Goal: Obtain resource: Download file/media

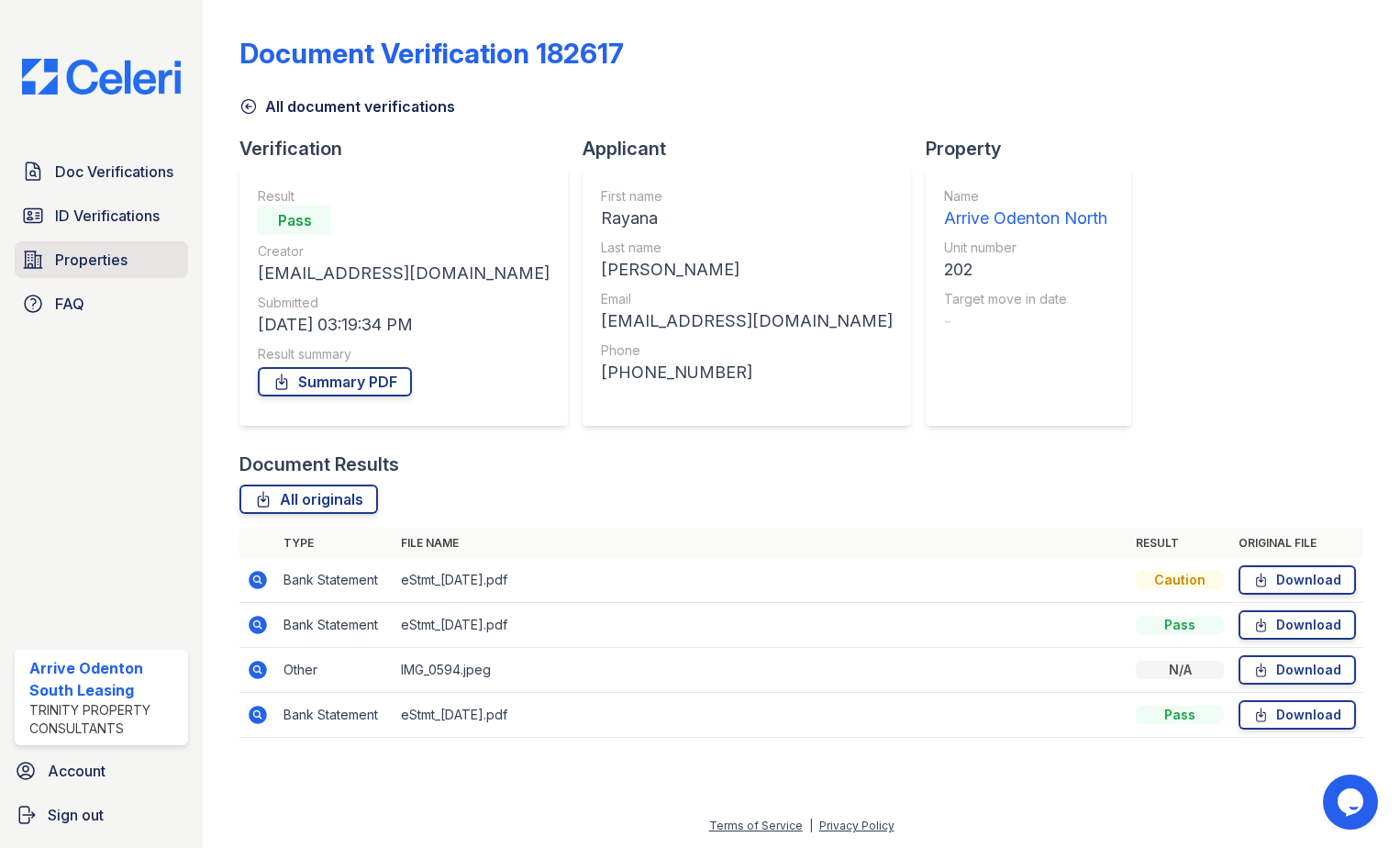
click at [116, 264] on span "Properties" at bounding box center [91, 260] width 73 height 22
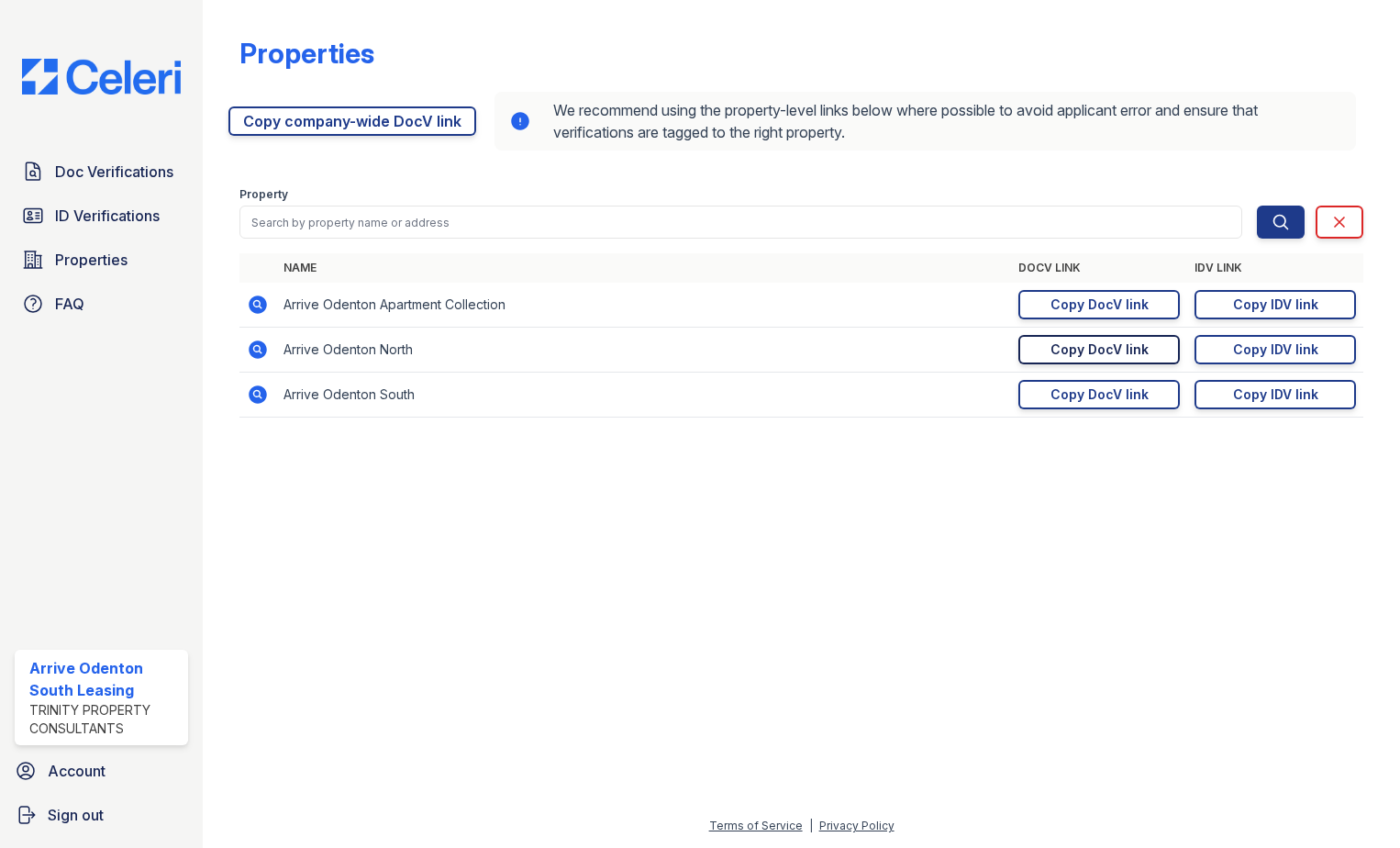
click at [1105, 351] on div "Copy DocV link" at bounding box center [1100, 349] width 99 height 18
click at [133, 173] on span "Doc Verifications" at bounding box center [114, 171] width 118 height 22
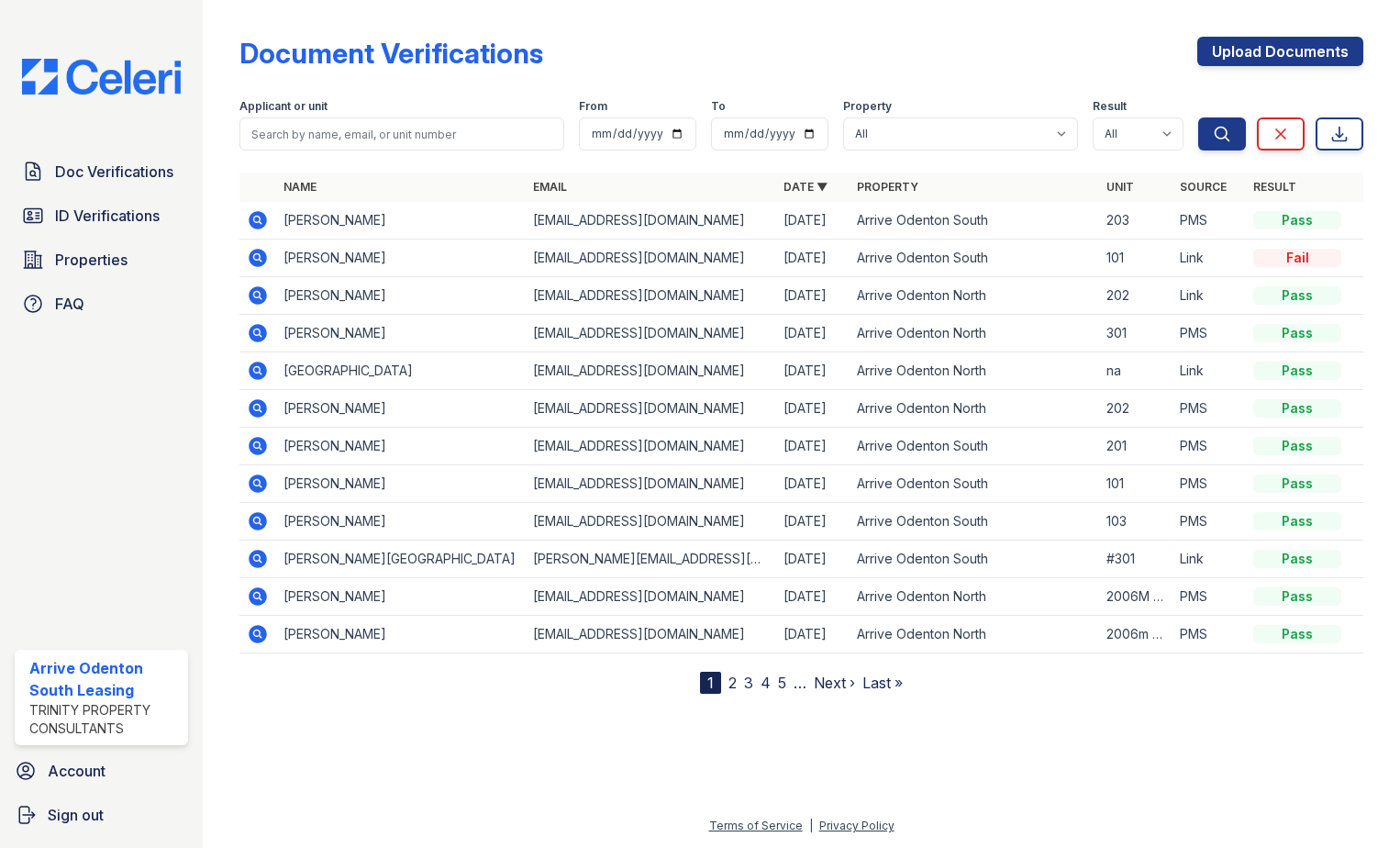
click at [256, 218] on icon at bounding box center [256, 218] width 5 height 5
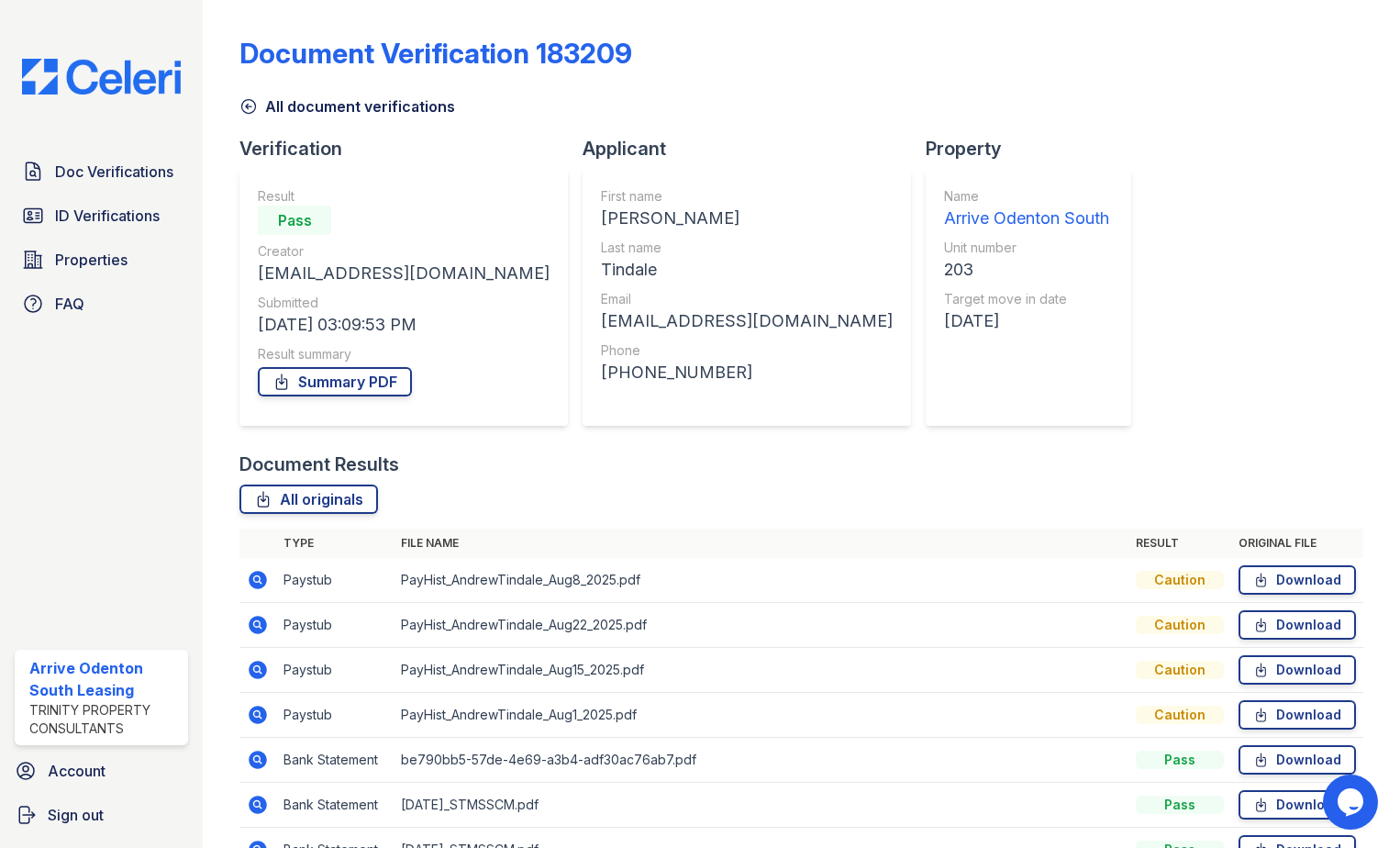
scroll to position [106, 0]
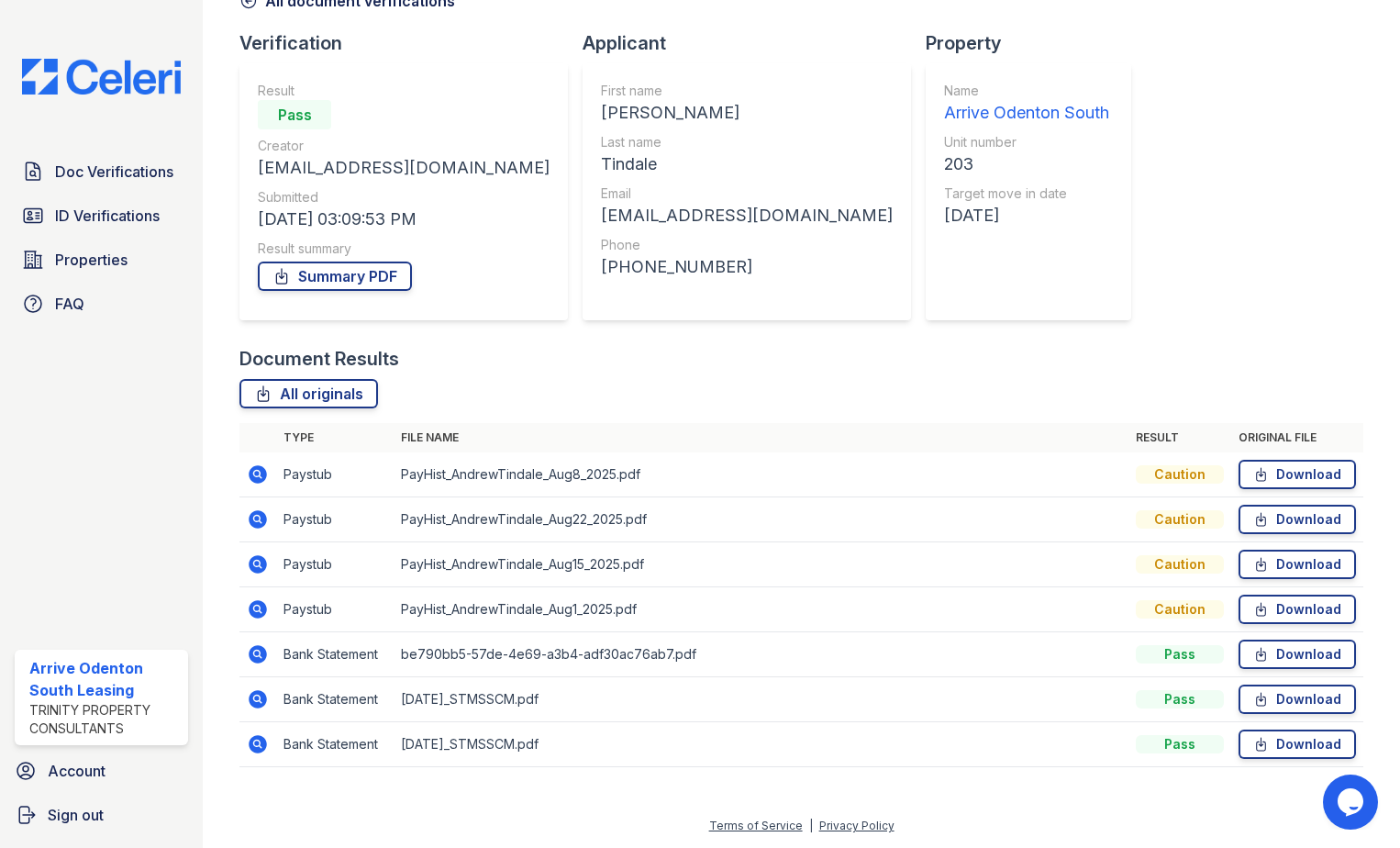
click at [261, 610] on icon at bounding box center [258, 609] width 18 height 18
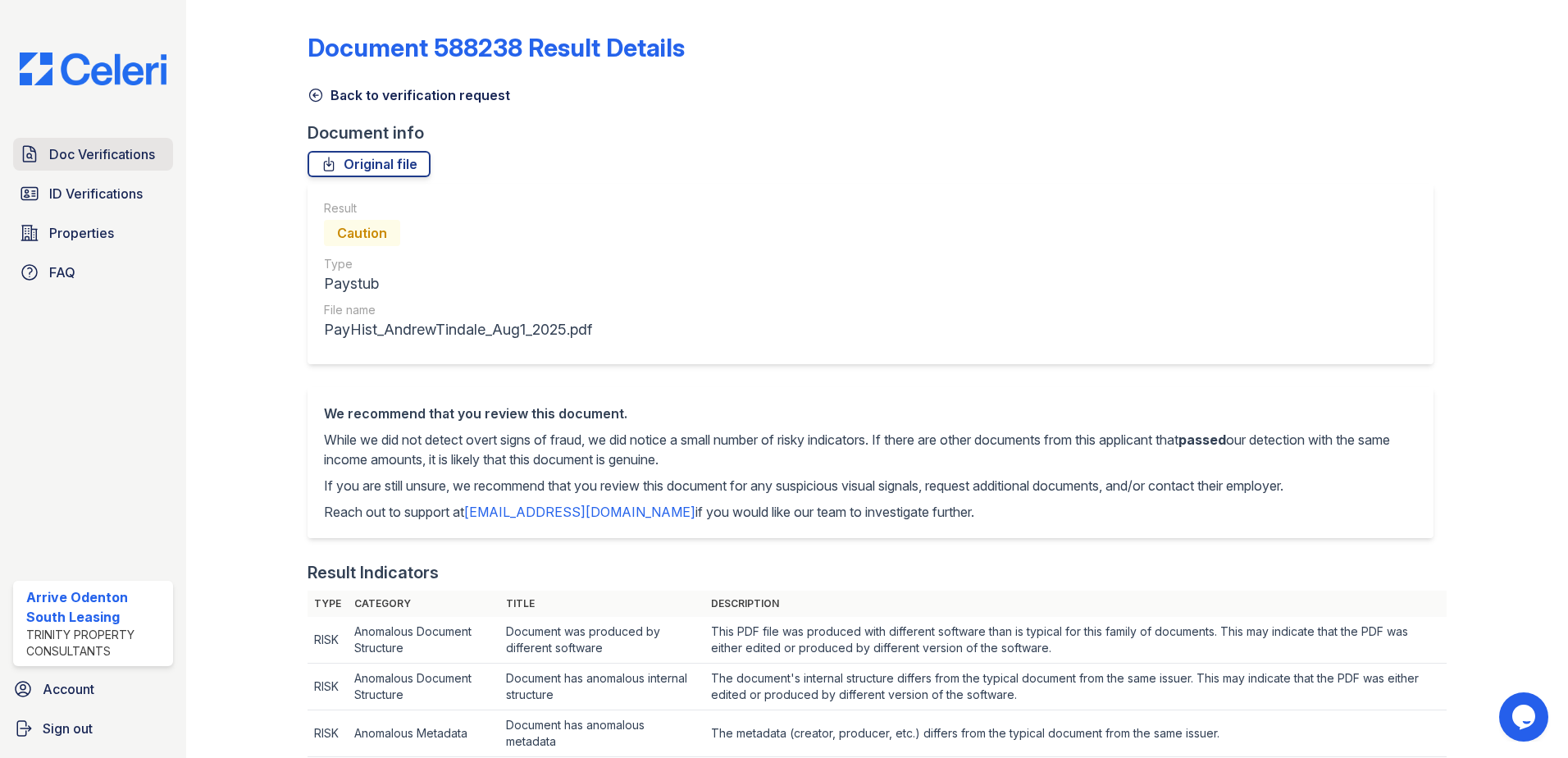
click at [104, 156] on span "Doc Verifications" at bounding box center [102, 154] width 105 height 20
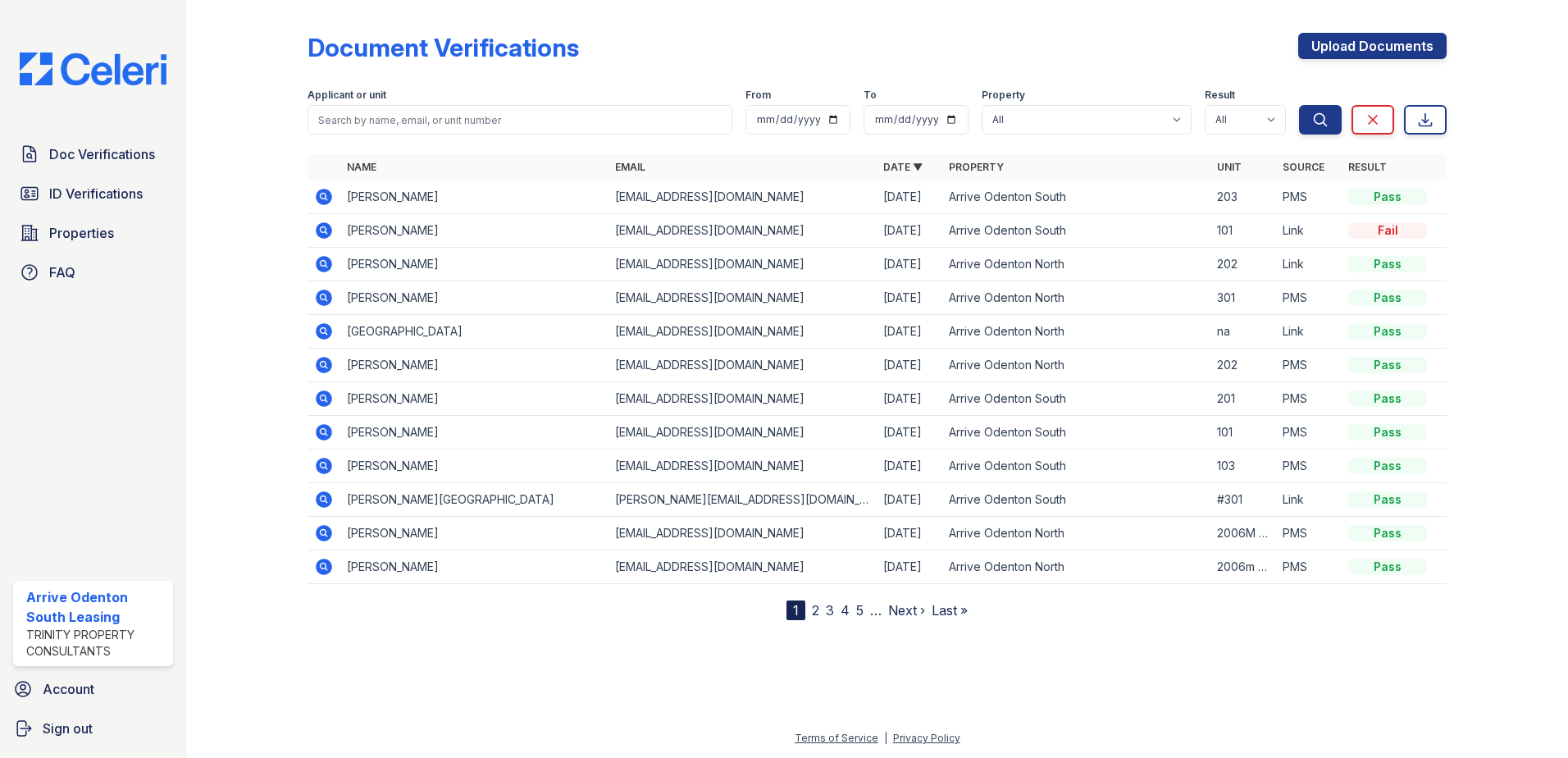
click at [321, 197] on icon at bounding box center [322, 195] width 4 height 4
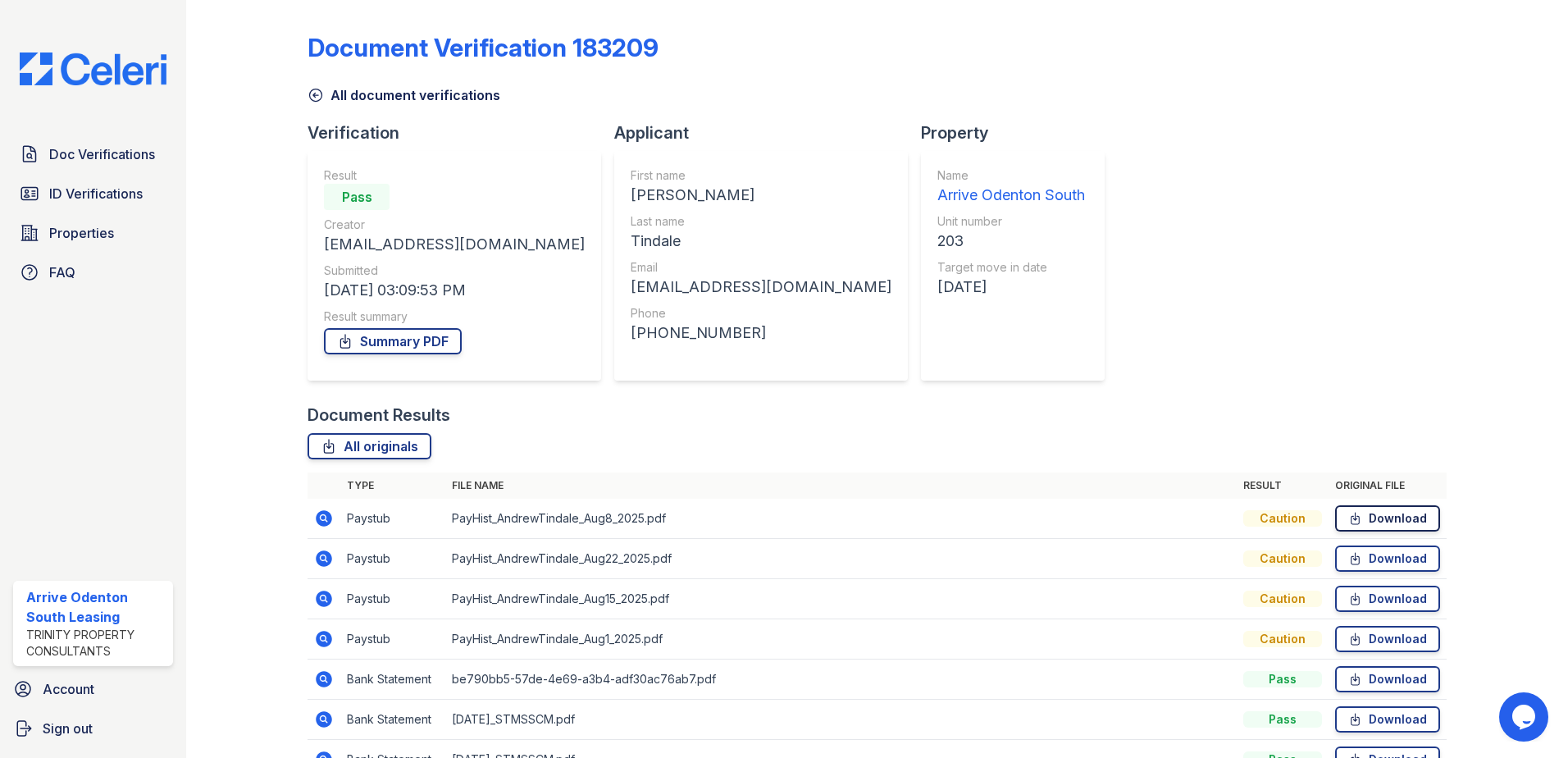
click at [1404, 516] on link "Download" at bounding box center [1387, 518] width 105 height 26
click at [1405, 632] on link "Download" at bounding box center [1387, 639] width 105 height 26
click at [1387, 591] on link "Download" at bounding box center [1387, 599] width 105 height 26
click at [1388, 560] on link "Download" at bounding box center [1387, 559] width 105 height 26
click at [78, 187] on span "ID Verifications" at bounding box center [96, 194] width 94 height 20
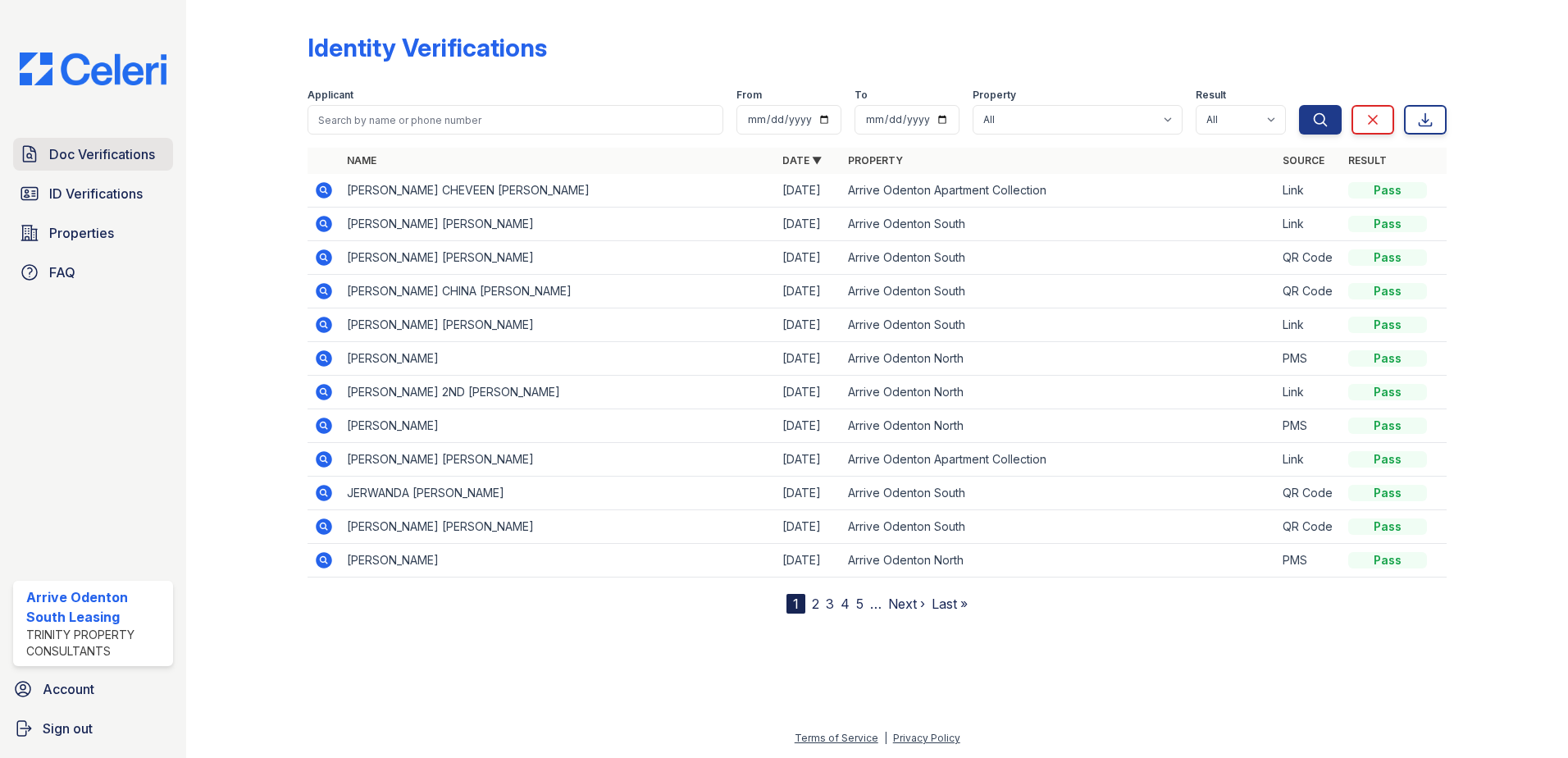
click at [105, 148] on span "Doc Verifications" at bounding box center [102, 154] width 105 height 20
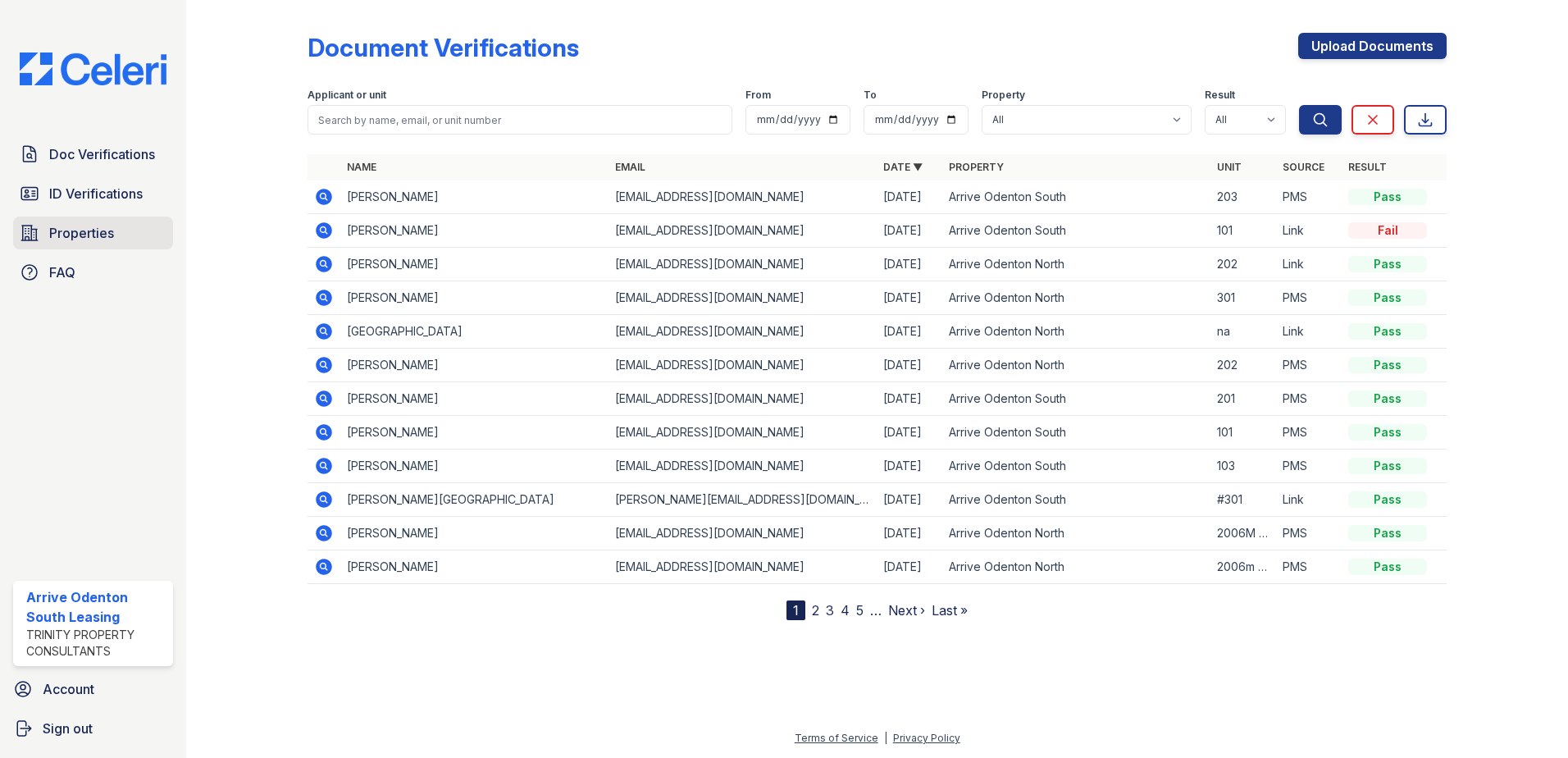
click at [97, 235] on span "Properties" at bounding box center [82, 233] width 65 height 20
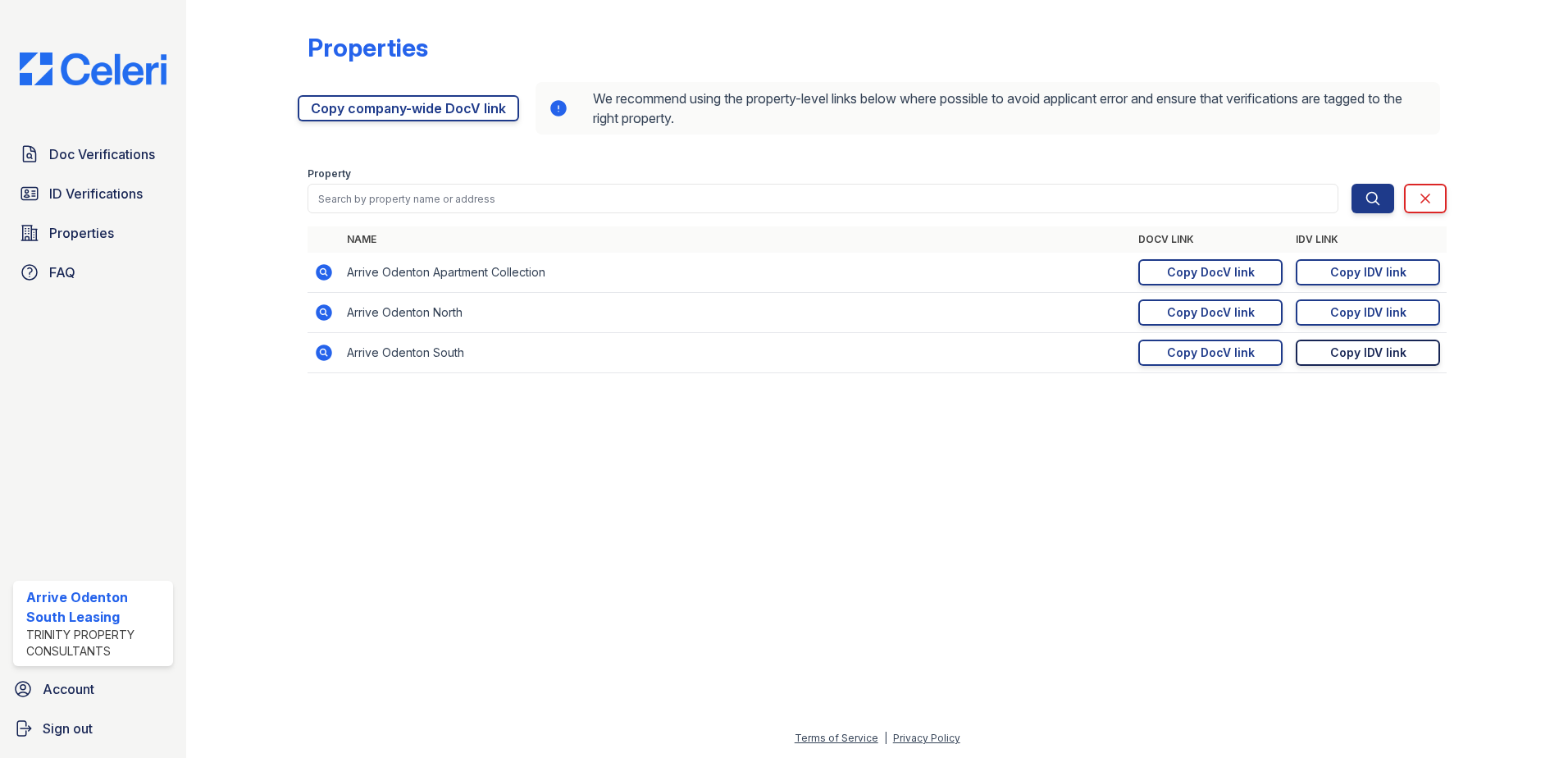
click at [1374, 353] on div "Copy IDV link" at bounding box center [1368, 353] width 77 height 16
